Goal: Task Accomplishment & Management: Use online tool/utility

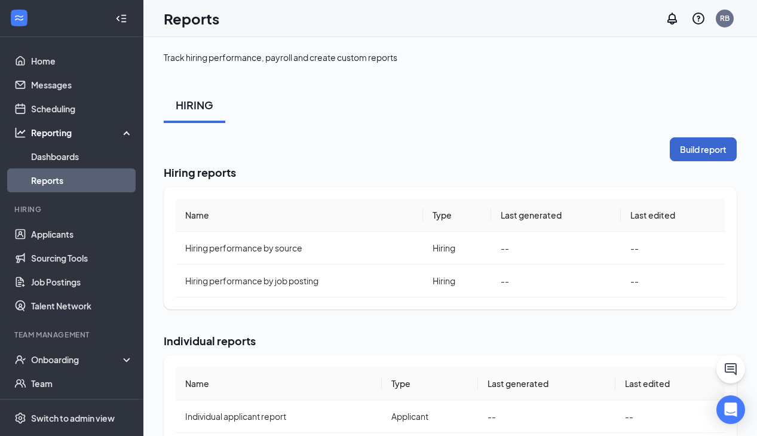
click at [716, 150] on button "Build report" at bounding box center [703, 149] width 67 height 24
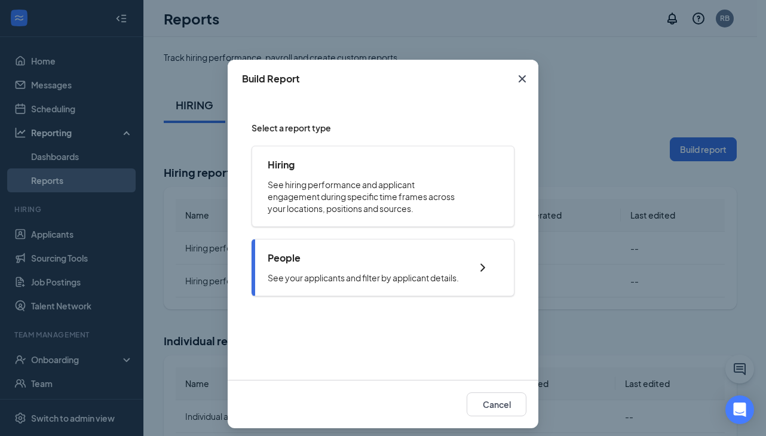
click at [322, 269] on div "People See your applicants and filter by applicant details." at bounding box center [363, 268] width 191 height 32
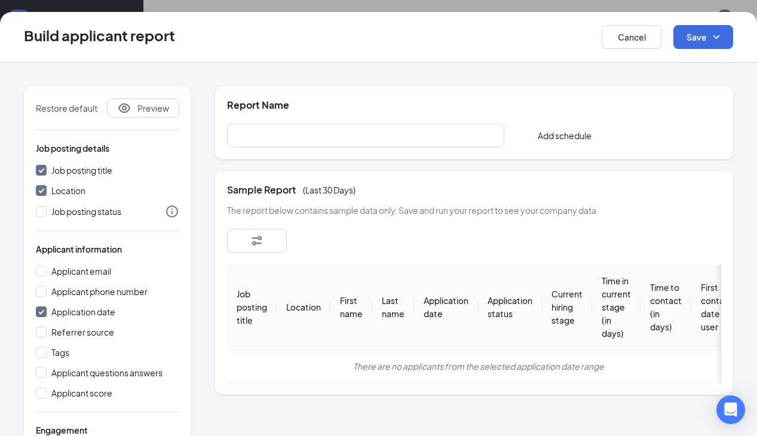
scroll to position [159, 0]
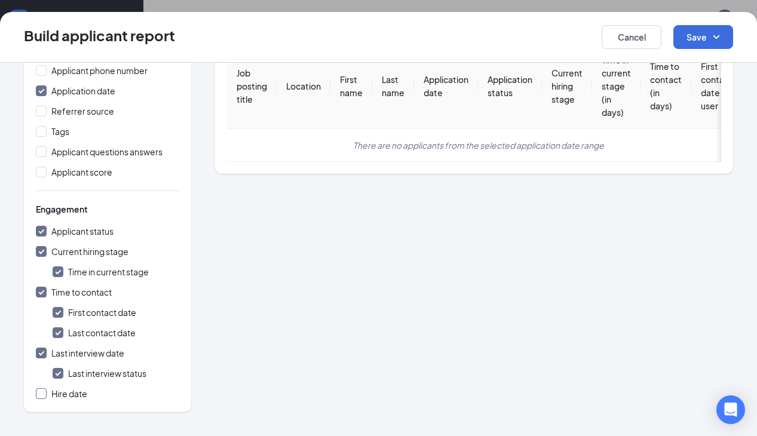
click at [43, 395] on input "Hire date" at bounding box center [41, 394] width 11 height 11
checkbox input "true"
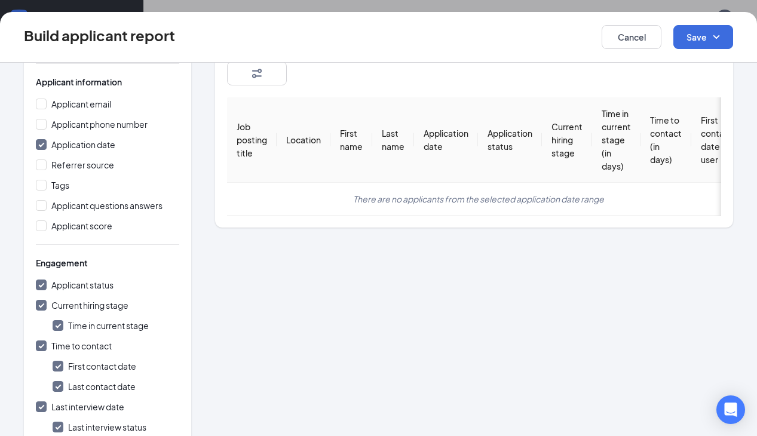
scroll to position [129, 0]
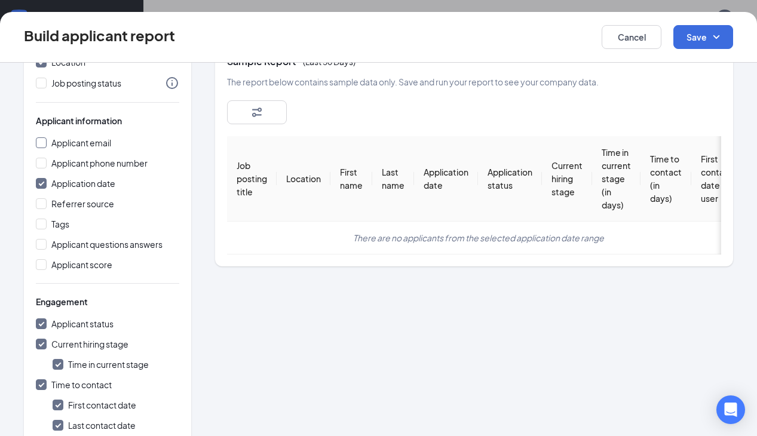
click at [40, 142] on input "Applicant email" at bounding box center [41, 142] width 11 height 11
checkbox input "true"
click at [42, 161] on input "Applicant phone number" at bounding box center [41, 163] width 11 height 11
checkbox input "true"
click at [38, 201] on input "Referrer source" at bounding box center [41, 203] width 11 height 11
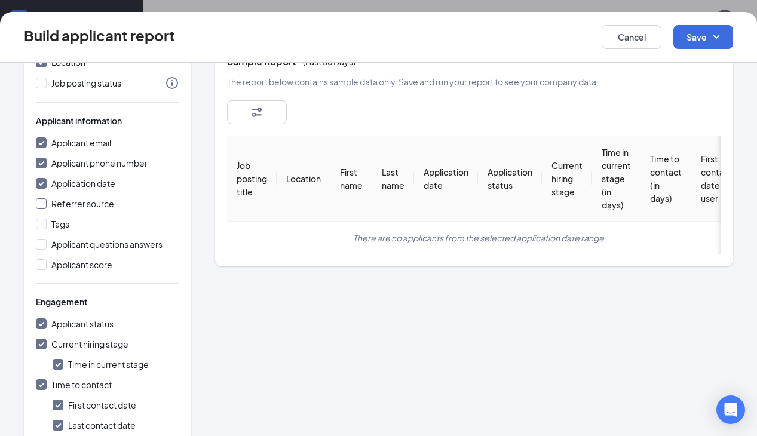
checkbox input "true"
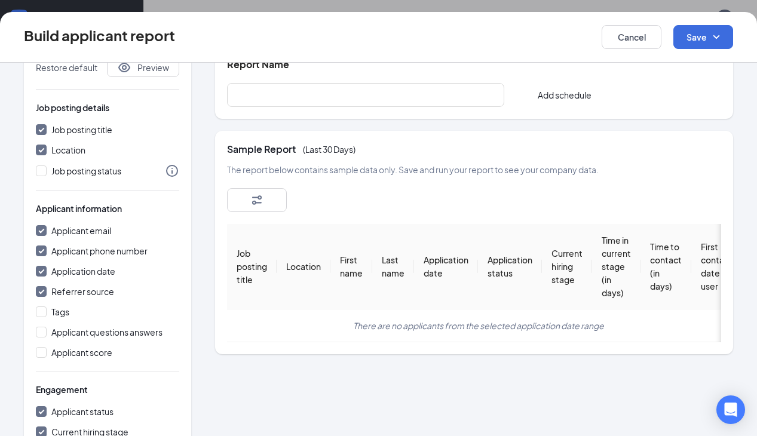
scroll to position [0, 0]
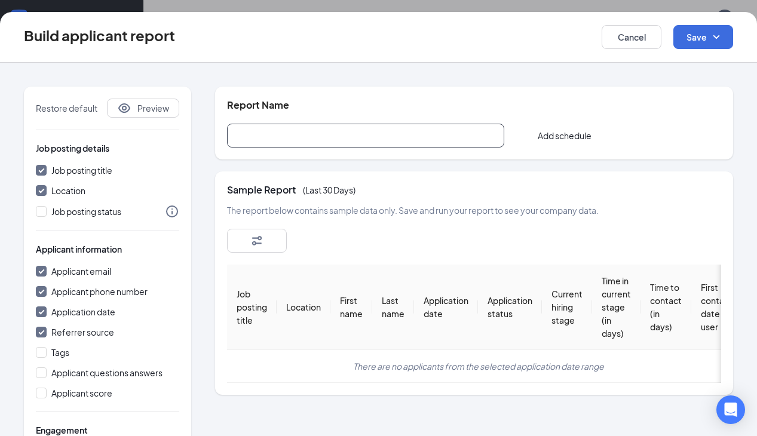
click at [373, 132] on input "text" at bounding box center [365, 136] width 277 height 24
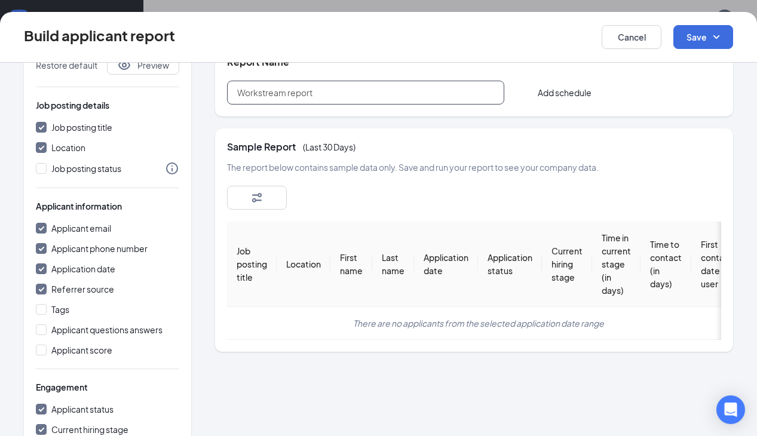
type input "Workstream report"
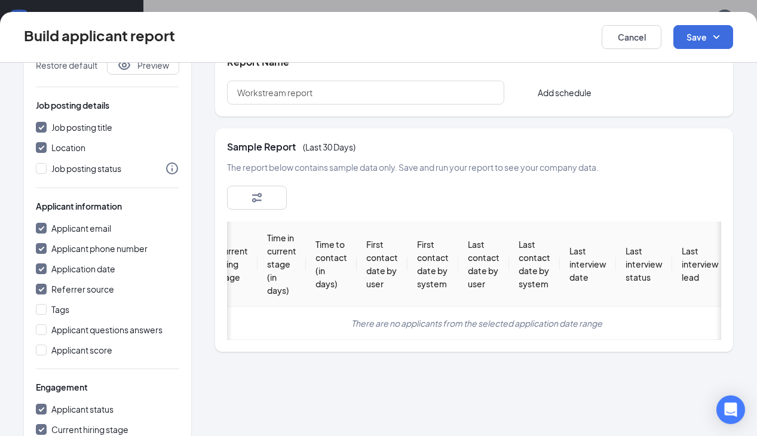
scroll to position [0, 0]
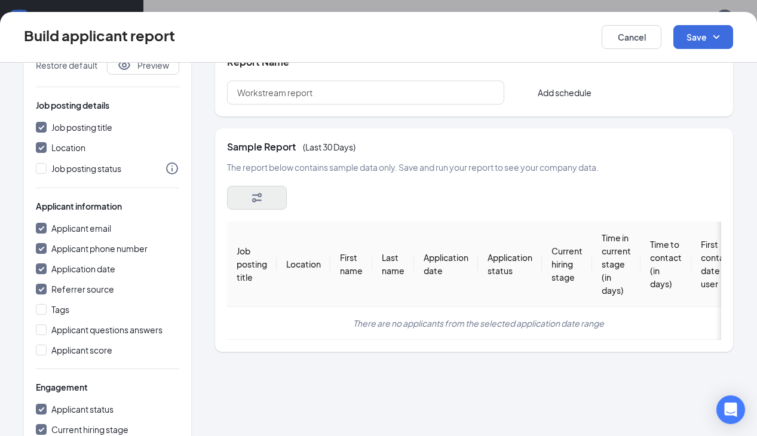
click at [266, 200] on button "button" at bounding box center [257, 198] width 60 height 24
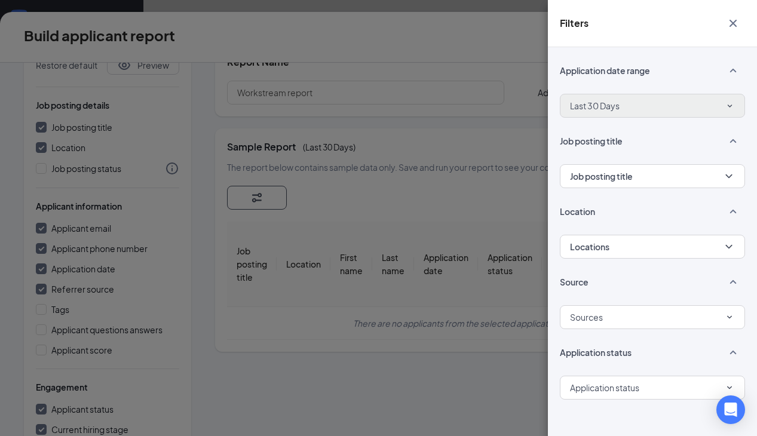
click at [720, 96] on button "Last 30 Days" at bounding box center [652, 106] width 185 height 24
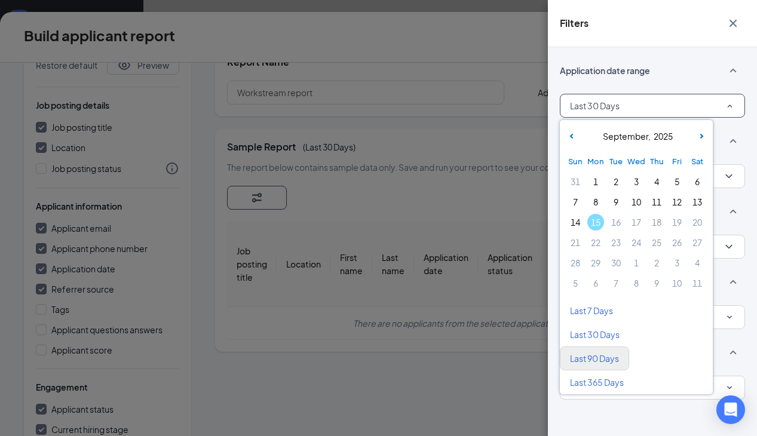
click at [611, 361] on span "Last 90 Days" at bounding box center [594, 359] width 49 height 12
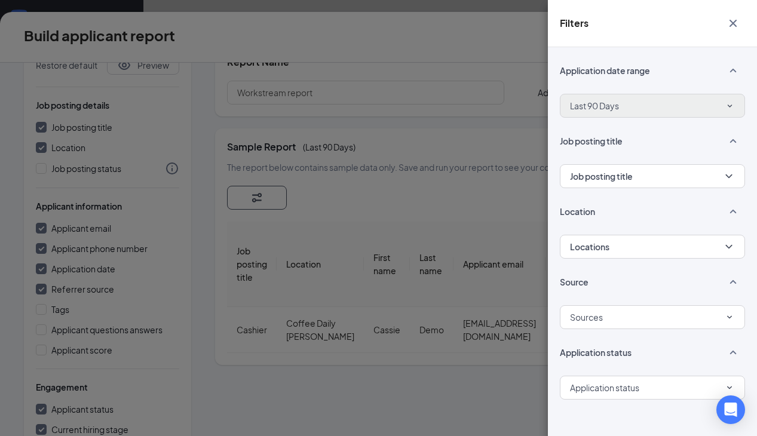
click at [698, 102] on button "Last 90 Days" at bounding box center [652, 106] width 185 height 24
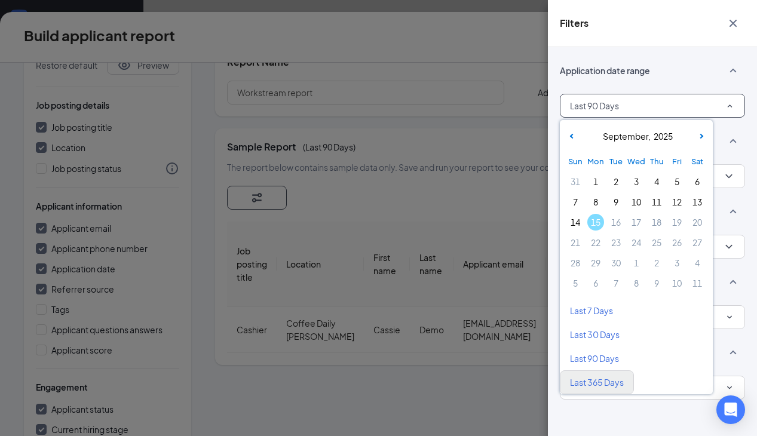
click at [615, 385] on span "Last 365 Days" at bounding box center [597, 383] width 54 height 12
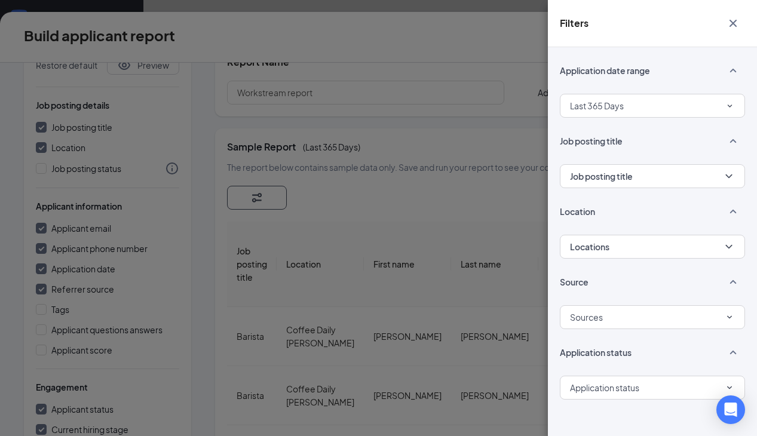
click at [442, 200] on div "Filters Application date range Last 365 Days Job posting title Job posting titl…" at bounding box center [378, 218] width 757 height 436
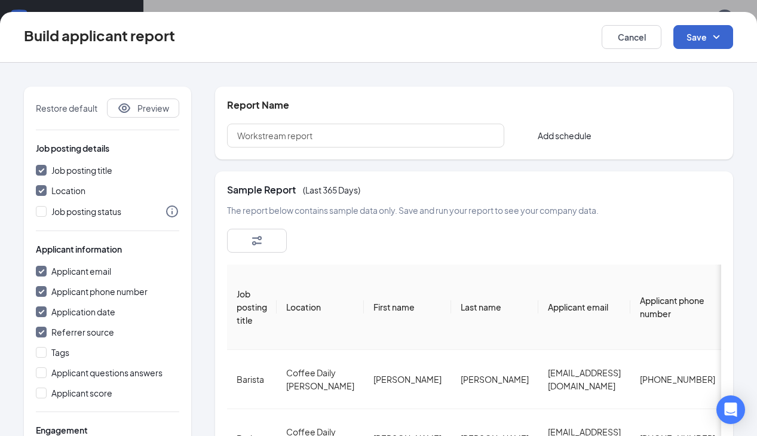
click at [716, 38] on icon "SmallChevronDown" at bounding box center [717, 37] width 7 height 4
click at [694, 100] on div "Save and run report" at bounding box center [685, 97] width 95 height 27
checkbox input "false"
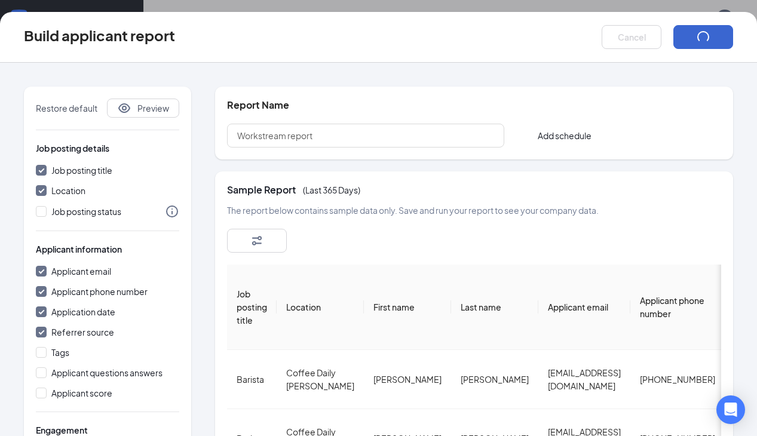
checkbox input "false"
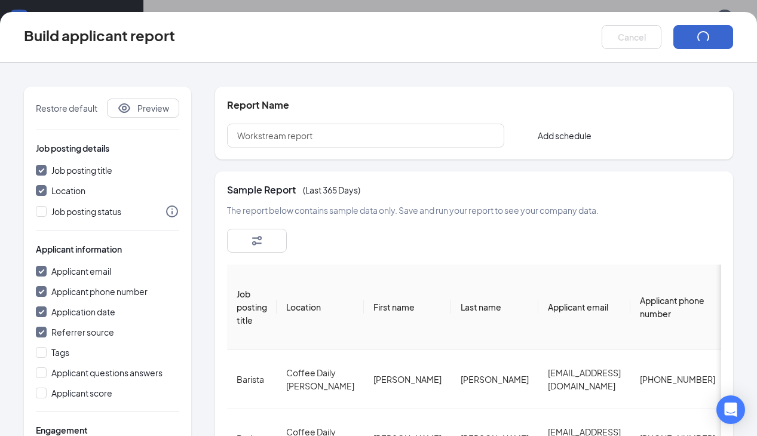
checkbox input "false"
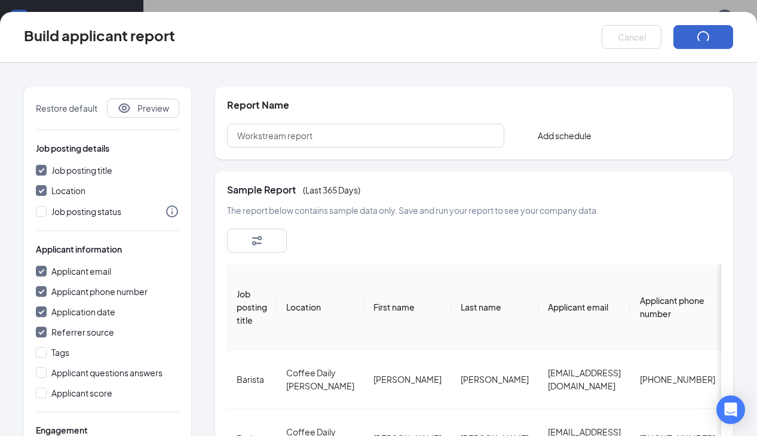
checkbox input "false"
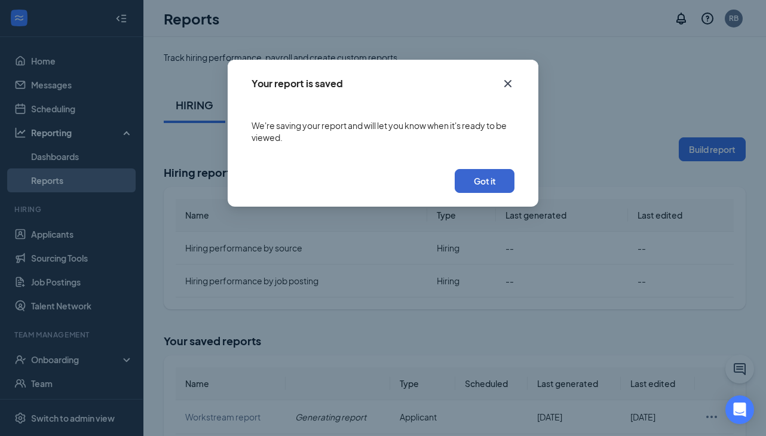
click at [503, 185] on button "Got it" at bounding box center [485, 181] width 60 height 24
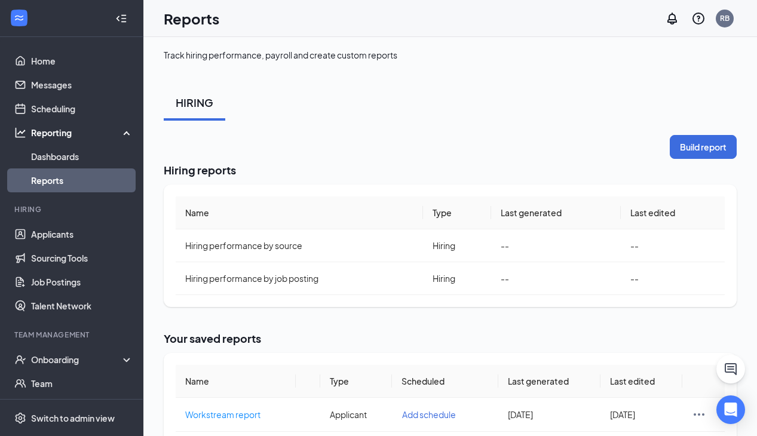
scroll to position [25, 0]
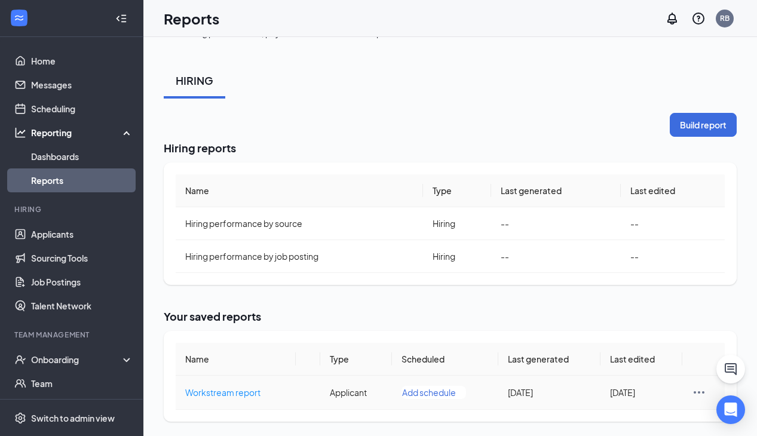
click at [701, 392] on icon "Ellipses" at bounding box center [699, 393] width 14 height 14
click at [223, 393] on span "Workstream report" at bounding box center [222, 392] width 75 height 11
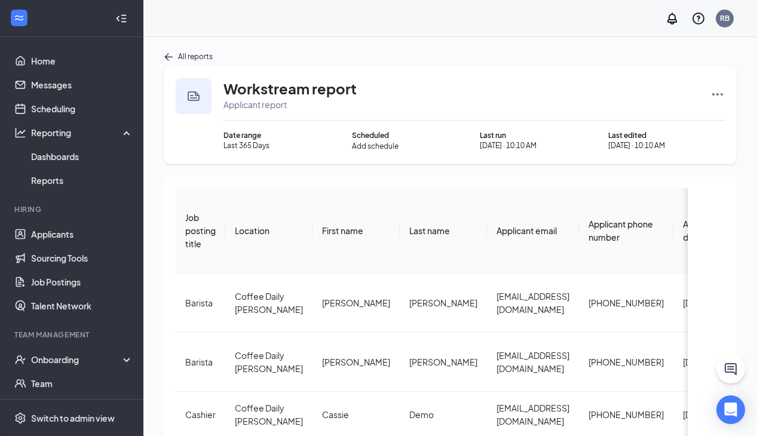
click at [721, 92] on icon "Ellipses" at bounding box center [718, 94] width 14 height 14
click at [678, 157] on span "Download report" at bounding box center [681, 158] width 66 height 12
